Goal: Information Seeking & Learning: Understand process/instructions

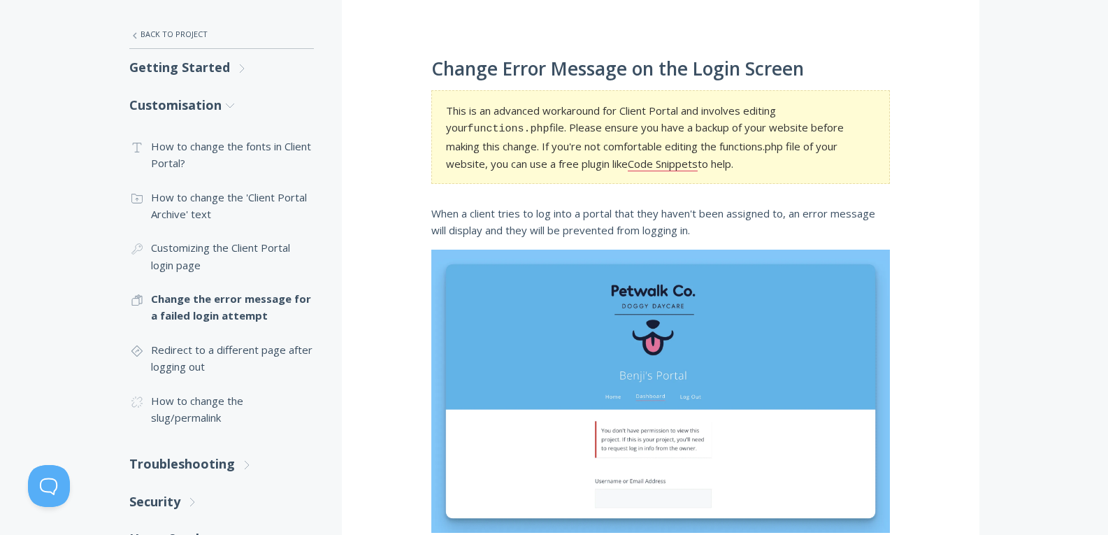
scroll to position [247, 0]
click at [628, 164] on link "Code Snippets" at bounding box center [663, 164] width 70 height 15
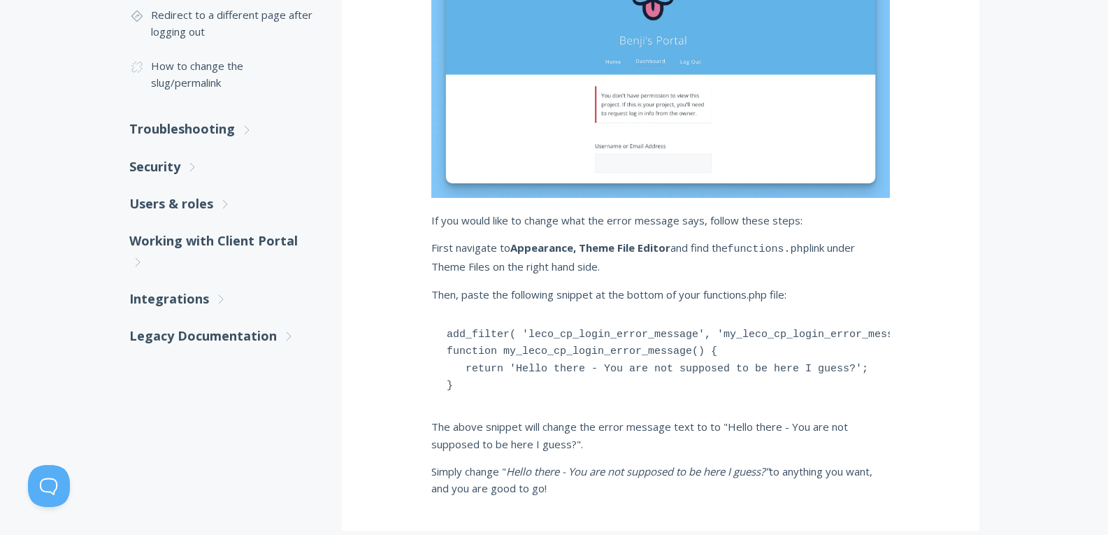
scroll to position [648, 0]
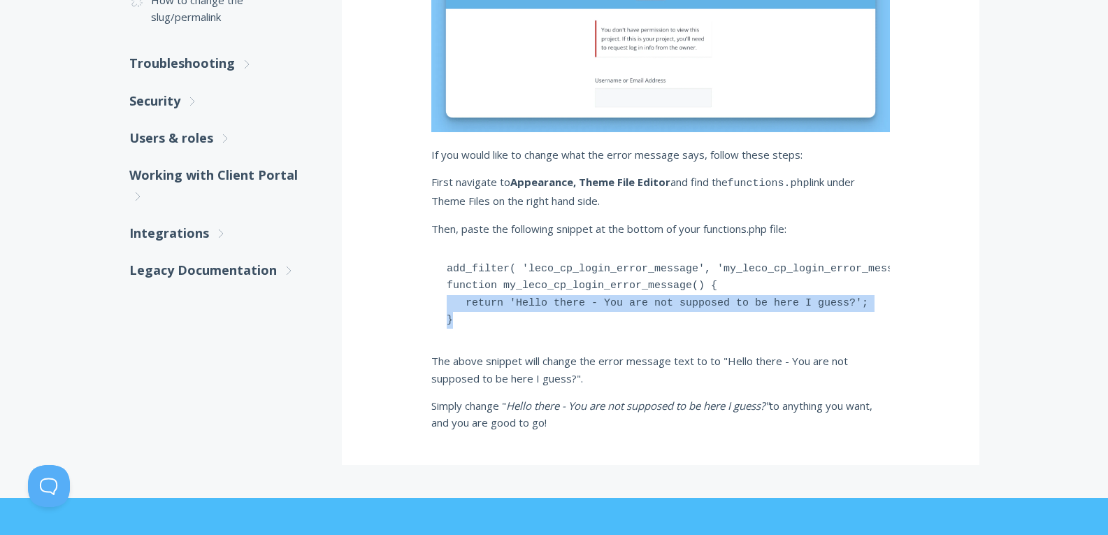
drag, startPoint x: 457, startPoint y: 323, endPoint x: 436, endPoint y: 309, distance: 24.6
click at [436, 309] on pre "add_filter( 'leco_cp_login_error_message', 'my_leco_cp_login_error_message' ); …" at bounding box center [660, 295] width 459 height 94
drag, startPoint x: 531, startPoint y: 344, endPoint x: 492, endPoint y: 331, distance: 40.5
click at [492, 331] on pre "add_filter( 'leco_cp_login_error_message', 'my_leco_cp_login_error_message' ); …" at bounding box center [660, 295] width 459 height 94
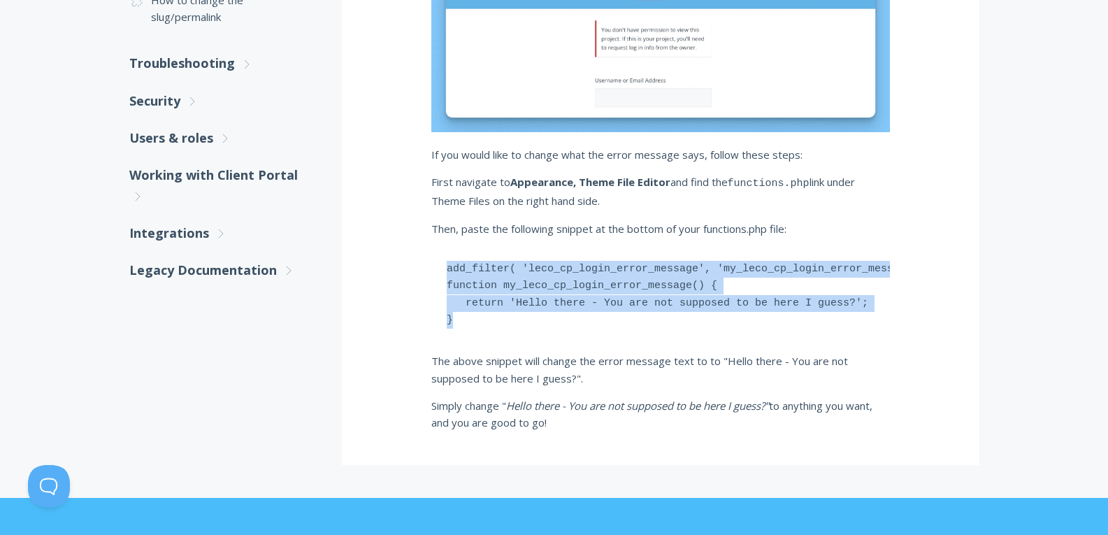
drag, startPoint x: 463, startPoint y: 324, endPoint x: 434, endPoint y: 271, distance: 59.8
click at [434, 271] on pre "add_filter( 'leco_cp_login_error_message', 'my_leco_cp_login_error_message' ); …" at bounding box center [660, 295] width 459 height 94
copy pre "add_filter( 'leco_cp_login_error_message', 'my_leco_cp_login_error_message' ); …"
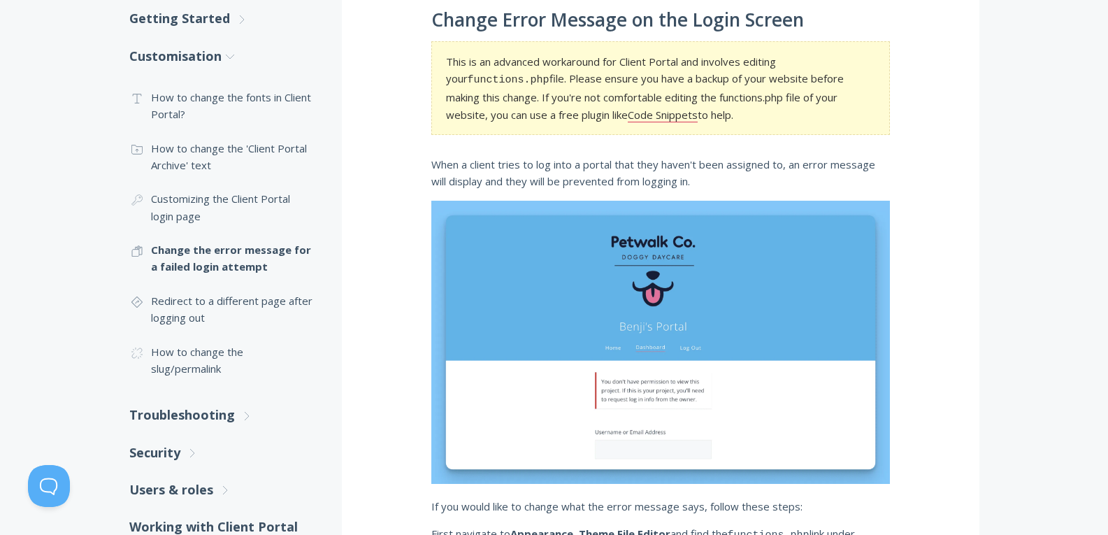
scroll to position [303, 0]
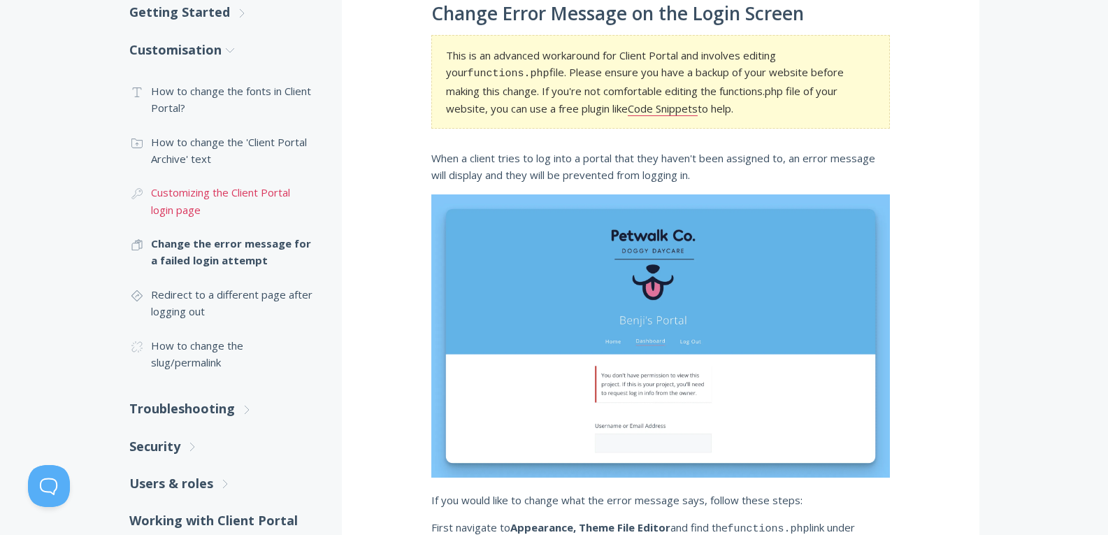
click at [178, 201] on link ".cls-1{fill:none;stroke:#000;stroke-miterlimit:10;stroke-width:2px;} 1. General…" at bounding box center [221, 201] width 185 height 51
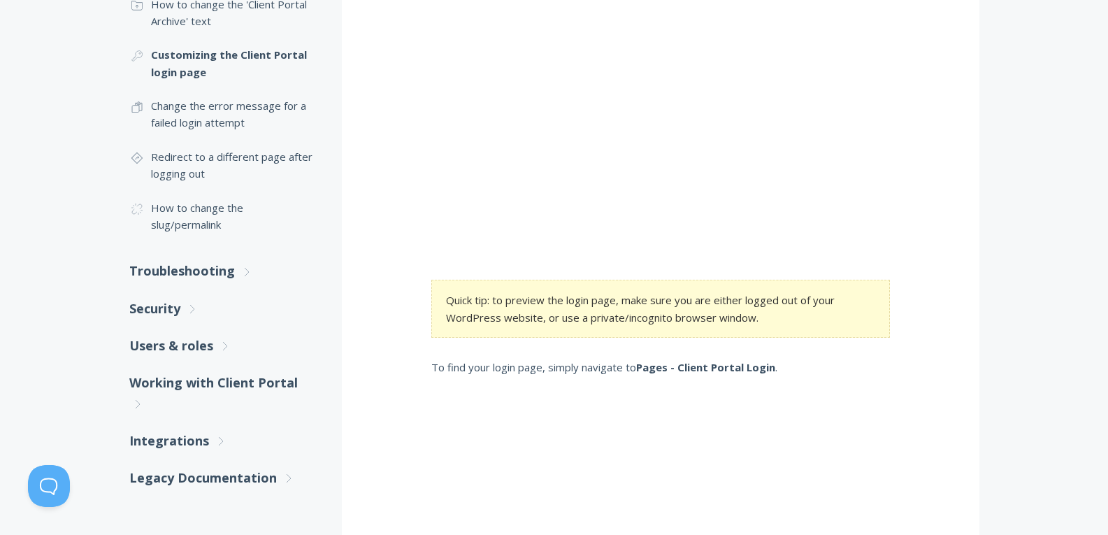
scroll to position [489, 0]
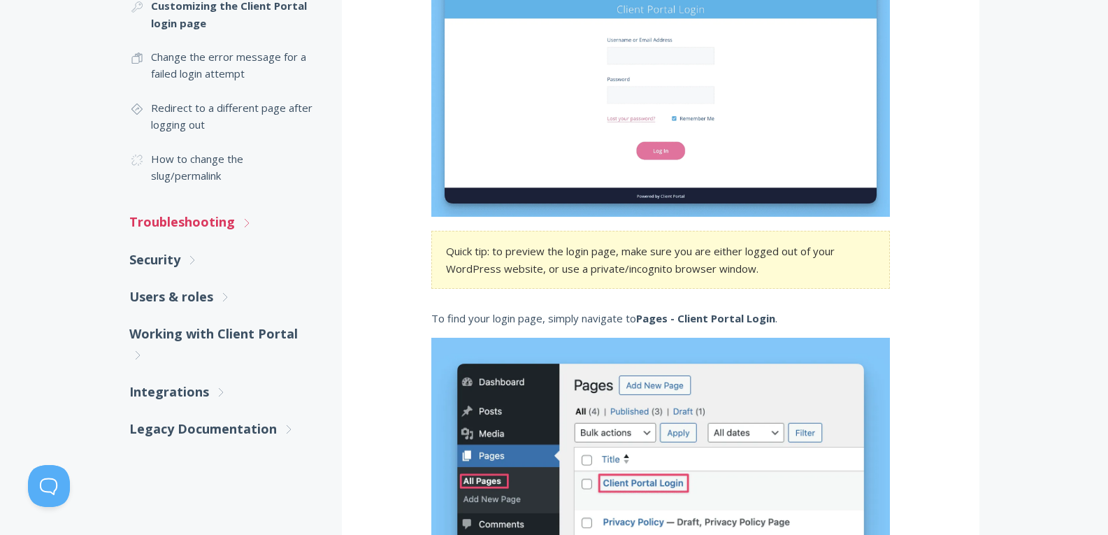
click at [193, 220] on link "Troubleshooting .st0{fill:none;stroke:#000000;stroke-width:2;stroke-miterlimit:…" at bounding box center [221, 221] width 185 height 37
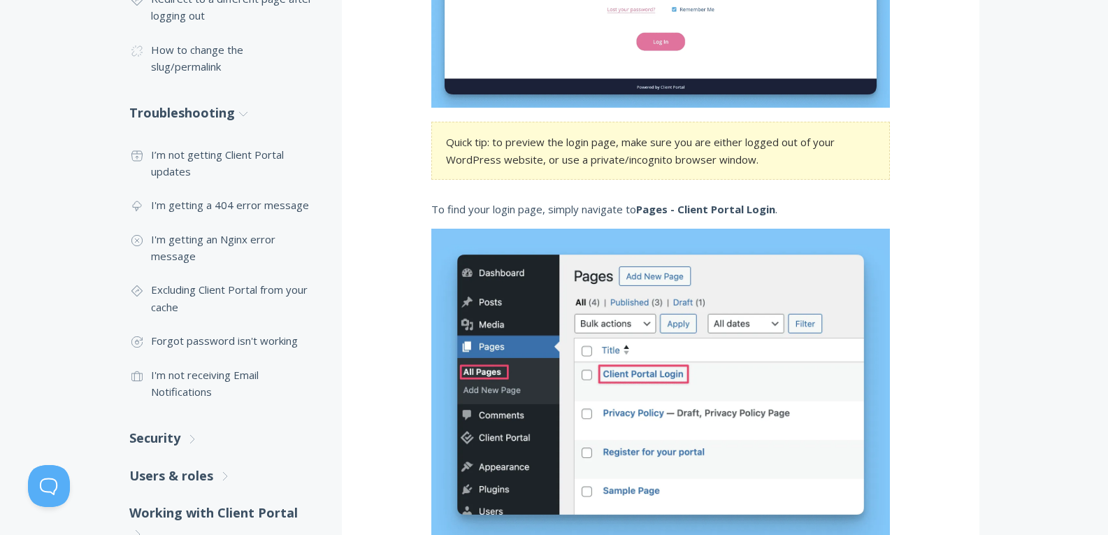
scroll to position [601, 0]
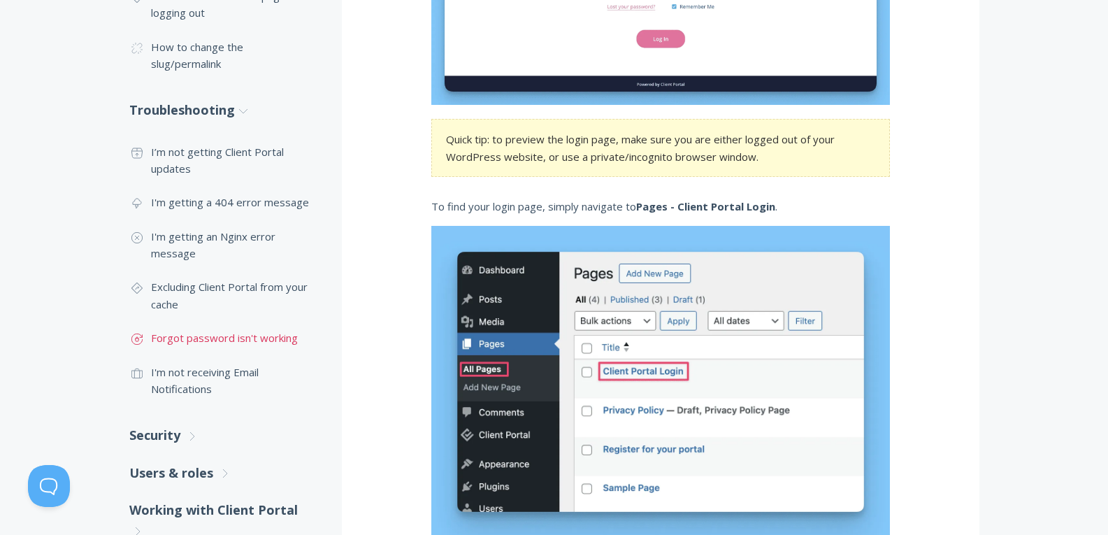
click at [180, 336] on link ".st0{fill:none;stroke:#000000;stroke-width:2;stroke-miterlimit:10;} Untitled-17…" at bounding box center [221, 338] width 185 height 34
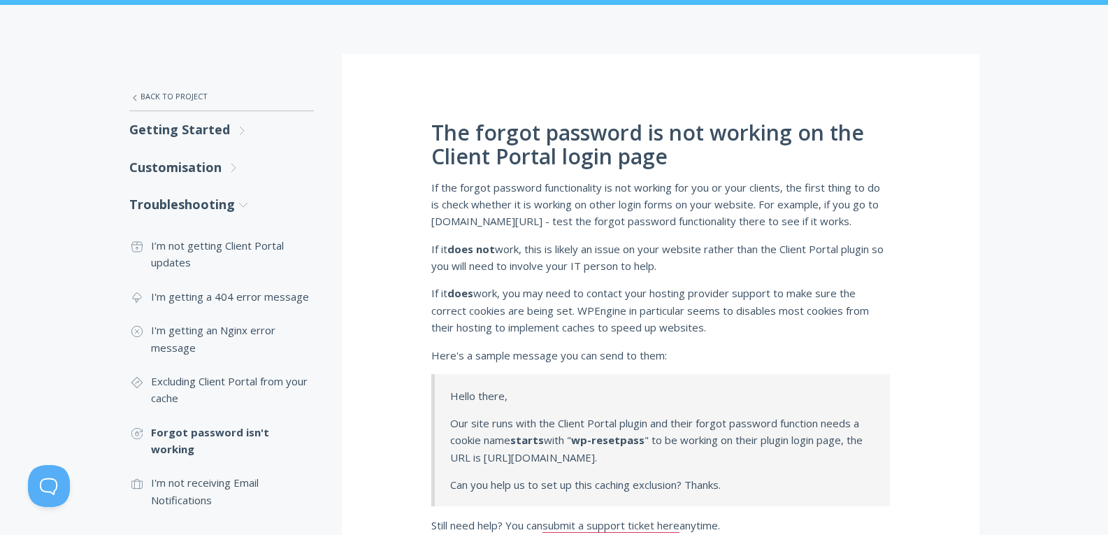
scroll to position [187, 0]
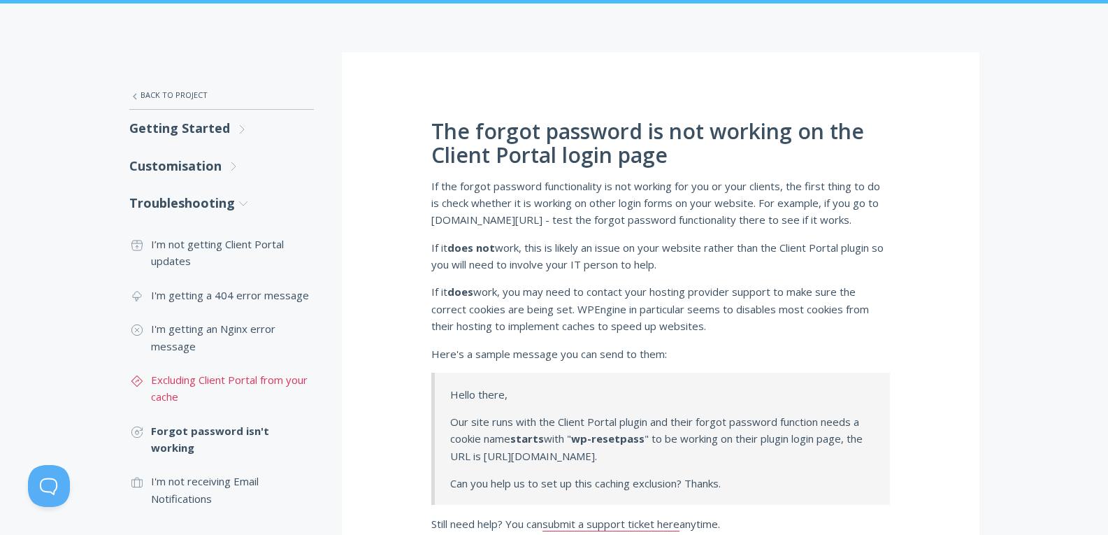
click at [181, 378] on link ".st0{fill:none;stroke:#000000;stroke-width:2;stroke-miterlimit:10;} Untitled-24…" at bounding box center [221, 388] width 185 height 51
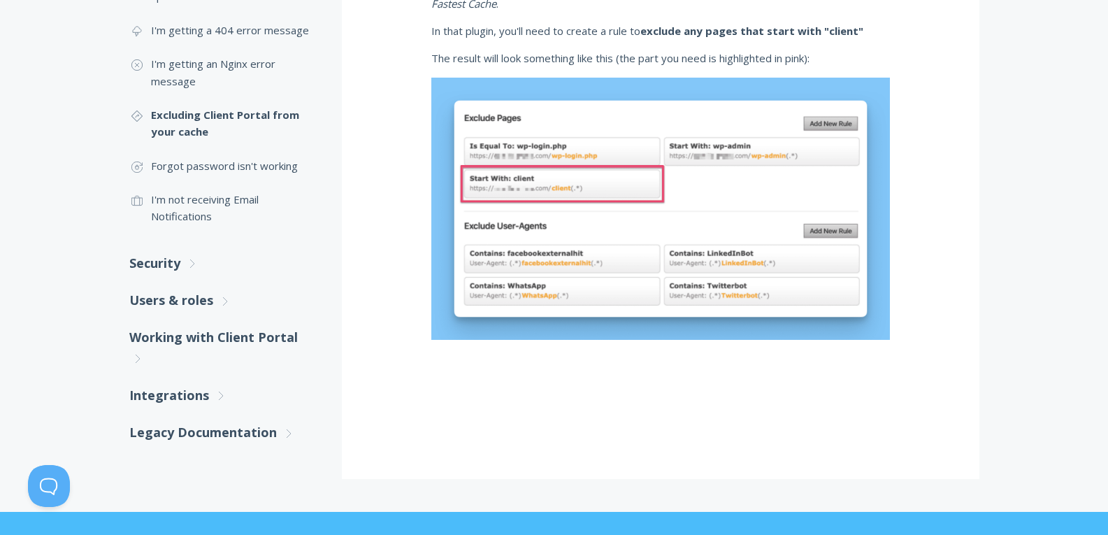
scroll to position [438, 0]
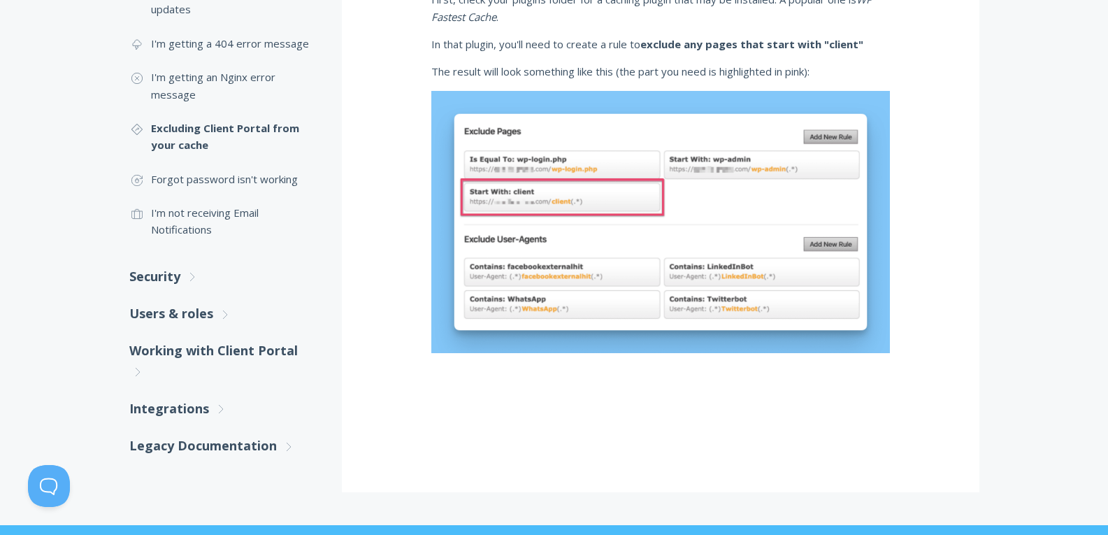
click at [717, 226] on img at bounding box center [660, 222] width 459 height 262
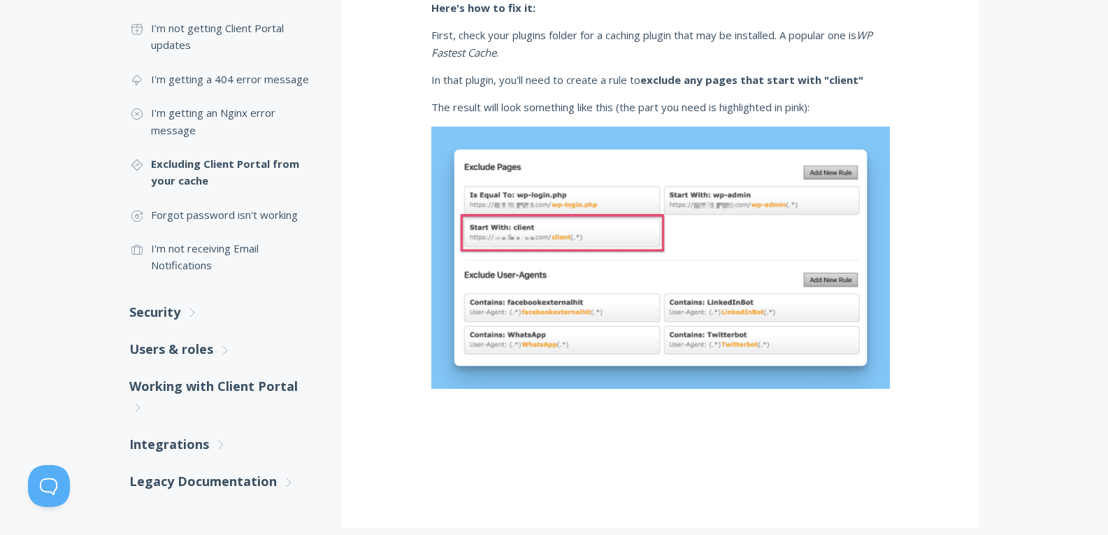
scroll to position [406, 0]
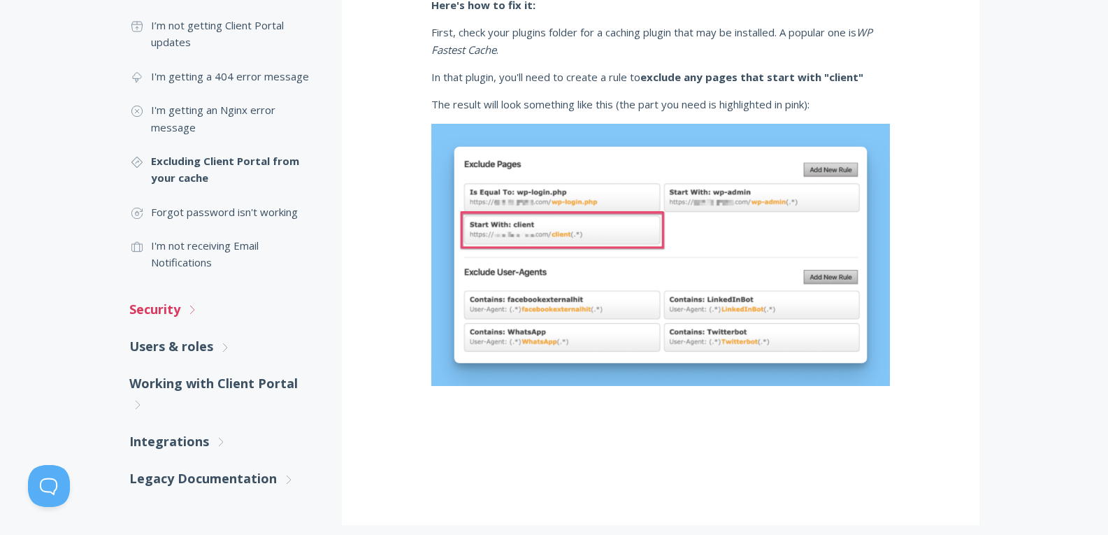
click at [166, 305] on link "Security .st0{fill:none;stroke:#000000;stroke-width:2;stroke-miterlimit:10;} Un…" at bounding box center [221, 309] width 185 height 37
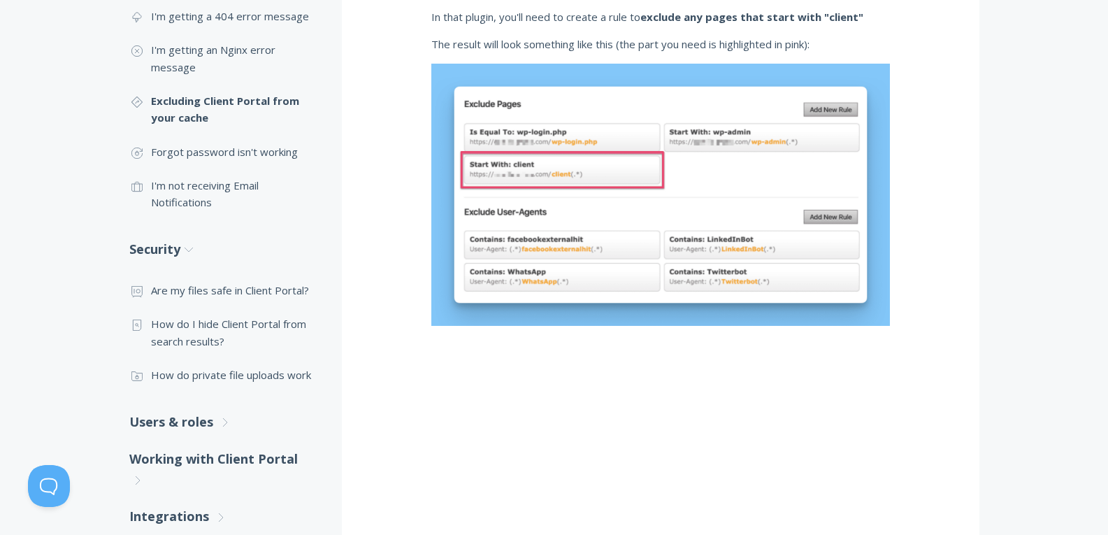
scroll to position [466, 0]
click at [203, 288] on link ".st0{fill:none;stroke:#000000;stroke-width:2;stroke-miterlimit:10;} Financial A…" at bounding box center [221, 290] width 185 height 34
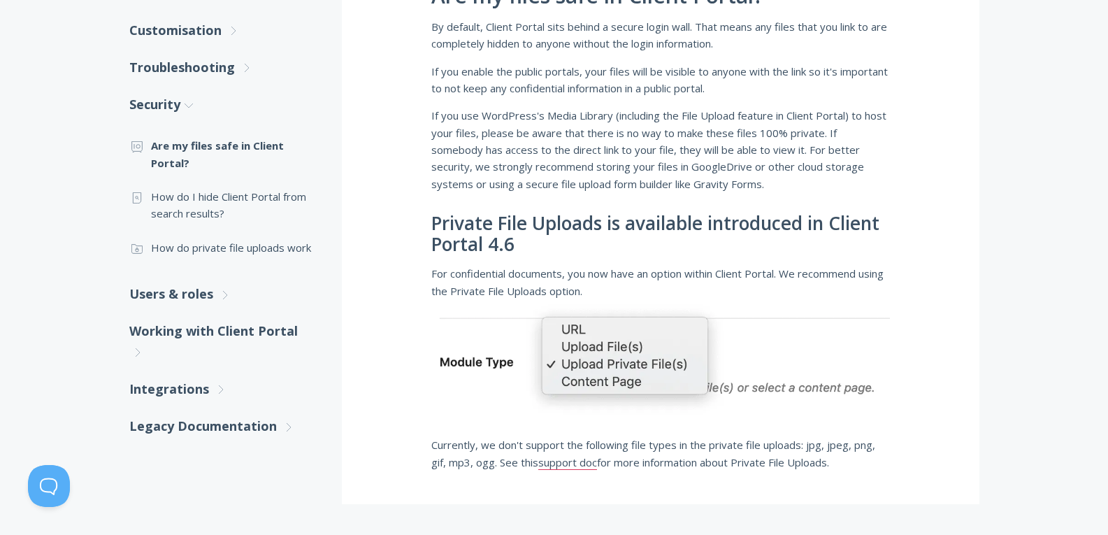
scroll to position [322, 0]
click at [239, 247] on link ".st0{fill:none;stroke:#000000;stroke-width:2;stroke-miterlimit:10;} Untitled-15…" at bounding box center [221, 248] width 185 height 34
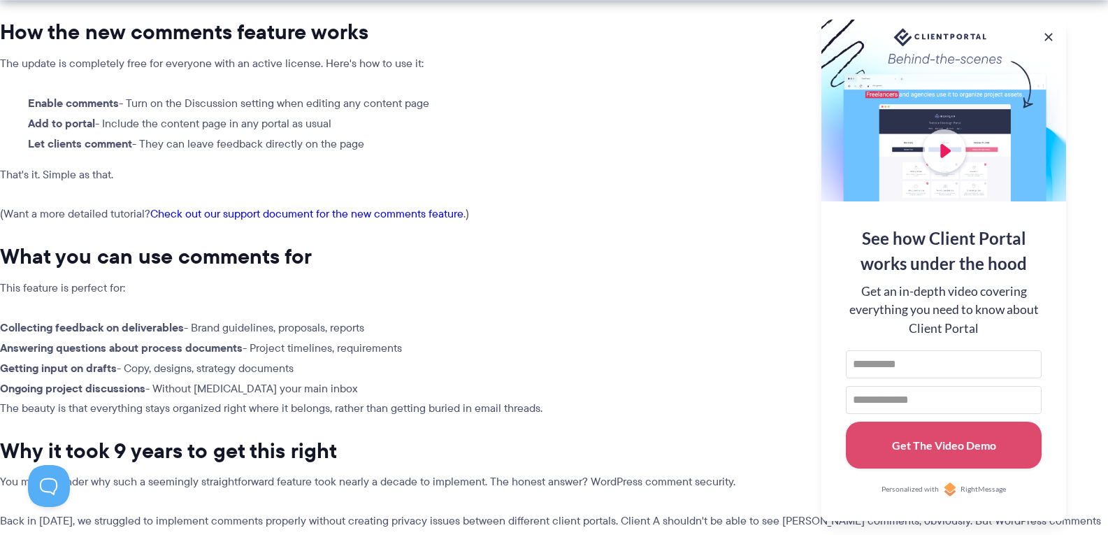
scroll to position [1082, 0]
